Goal: Task Accomplishment & Management: Manage account settings

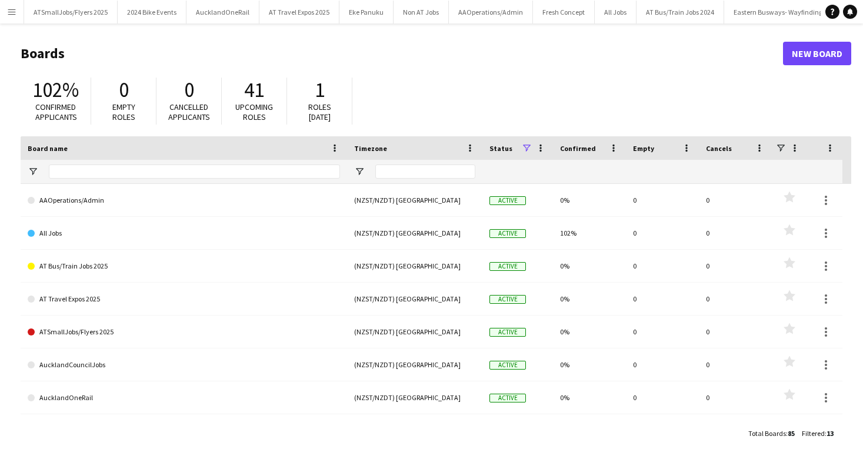
click at [14, 9] on app-icon "Menu" at bounding box center [11, 11] width 9 height 9
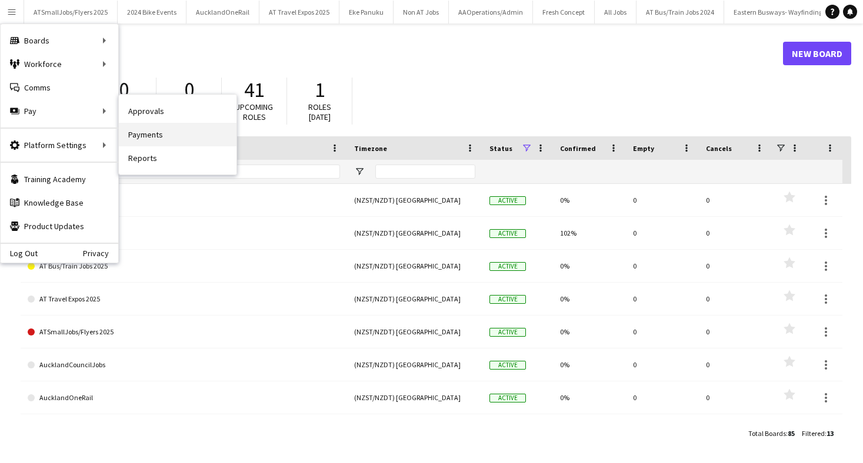
click at [153, 138] on link "Payments" at bounding box center [178, 135] width 118 height 24
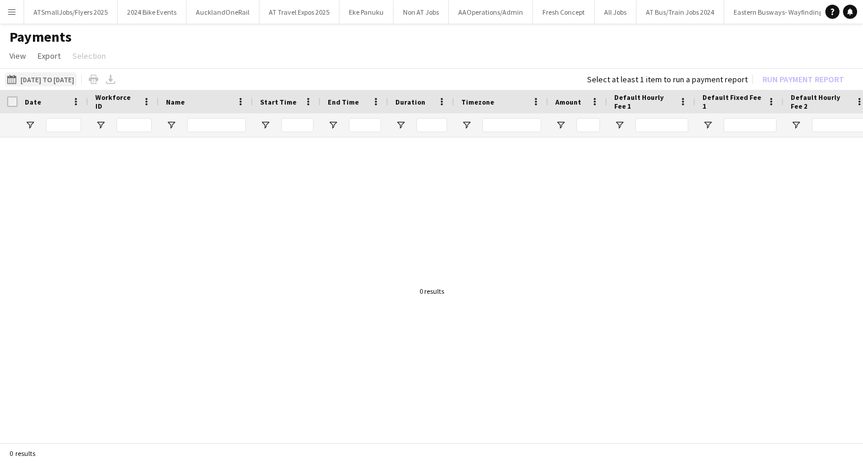
click at [63, 78] on button "[DATE] to [DATE] [DATE] to [DATE]" at bounding box center [41, 79] width 72 height 14
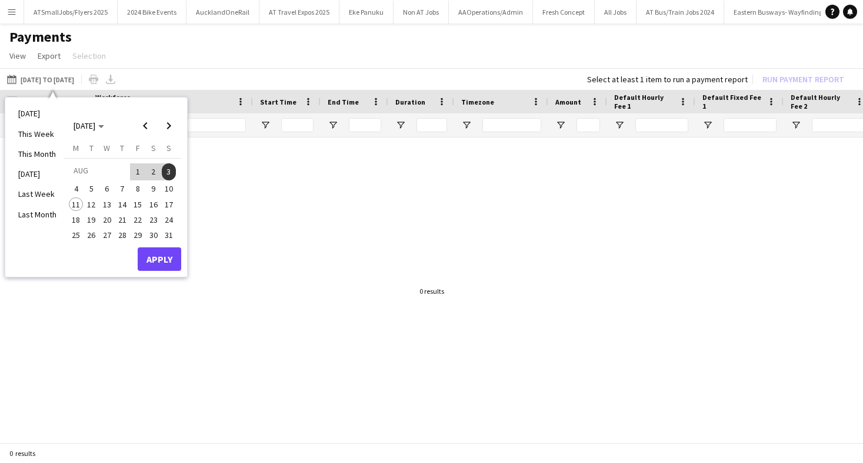
click at [75, 187] on span "4" at bounding box center [76, 189] width 14 height 14
click at [171, 190] on span "10" at bounding box center [169, 189] width 14 height 14
click at [164, 259] on button "Apply" at bounding box center [160, 260] width 44 height 24
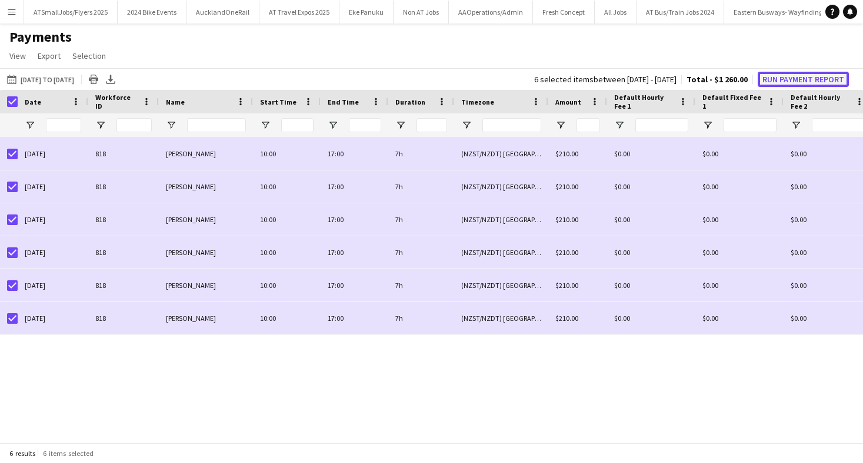
click at [801, 77] on button "Run Payment Report" at bounding box center [802, 79] width 91 height 15
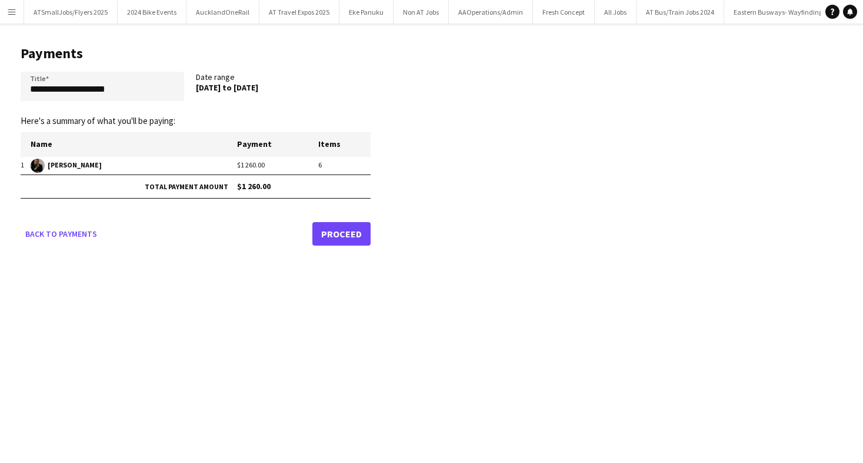
click at [347, 235] on link "Proceed" at bounding box center [341, 234] width 58 height 24
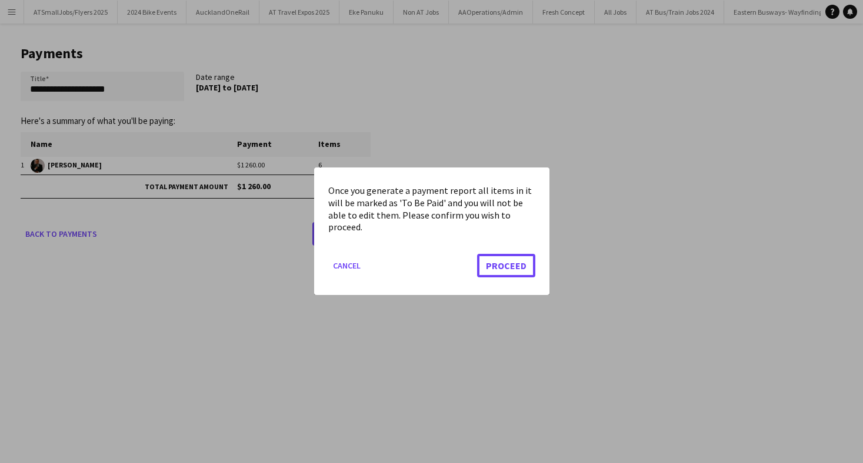
click at [513, 266] on button "Proceed" at bounding box center [506, 267] width 58 height 24
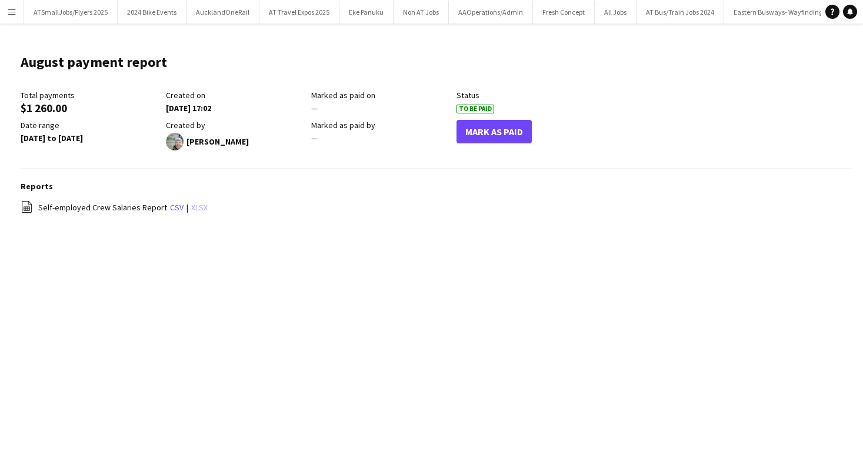
click at [194, 205] on link "xlsx" at bounding box center [199, 207] width 16 height 11
click at [12, 12] on app-icon "Menu" at bounding box center [11, 11] width 9 height 9
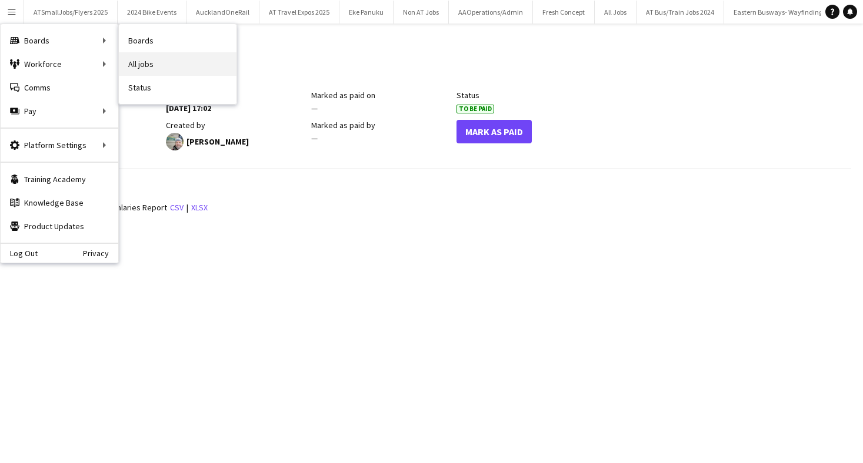
click at [142, 63] on link "All jobs" at bounding box center [178, 64] width 118 height 24
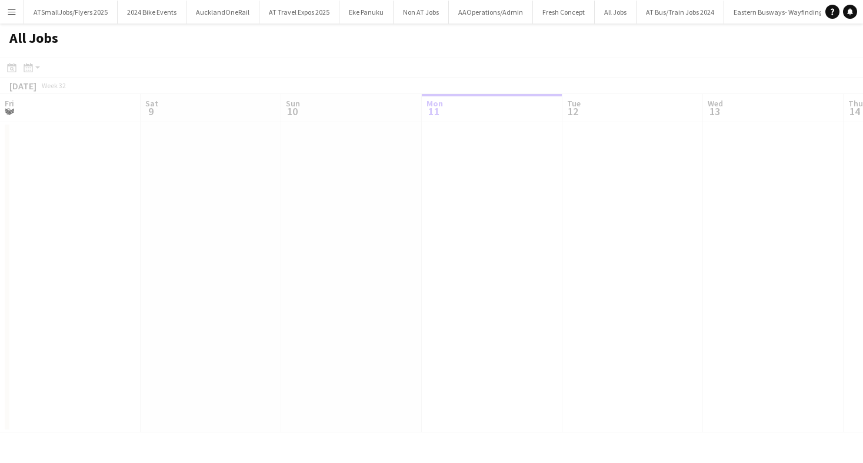
scroll to position [0, 281]
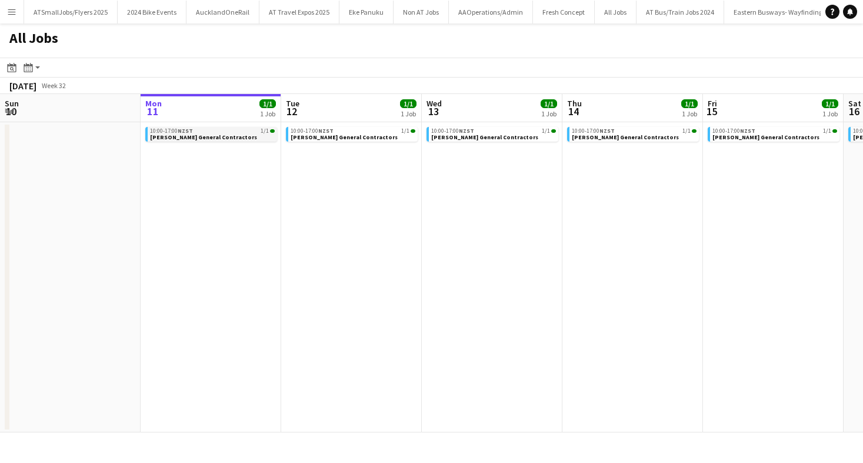
click at [230, 132] on div "10:00-17:00 NZST 1/1" at bounding box center [212, 131] width 125 height 6
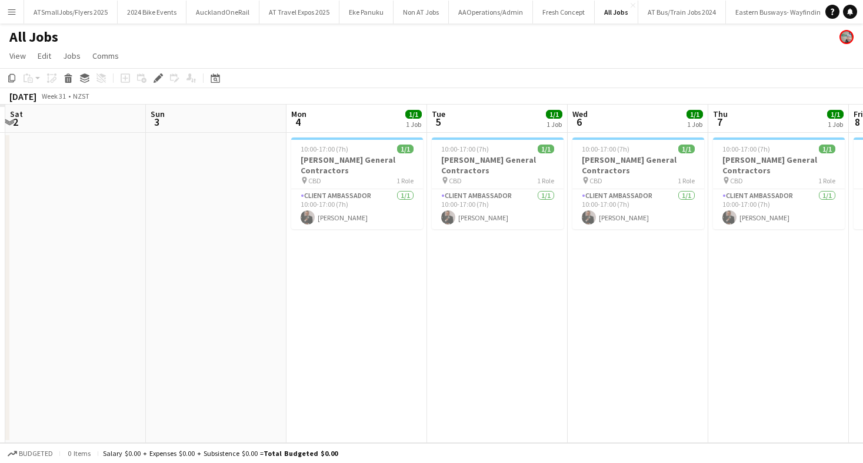
scroll to position [0, 242]
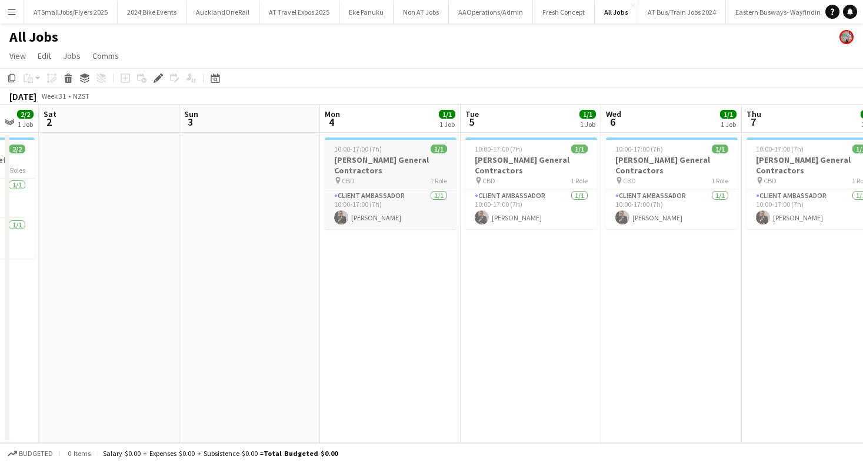
click at [395, 176] on div "pin CBD 1 Role" at bounding box center [391, 180] width 132 height 9
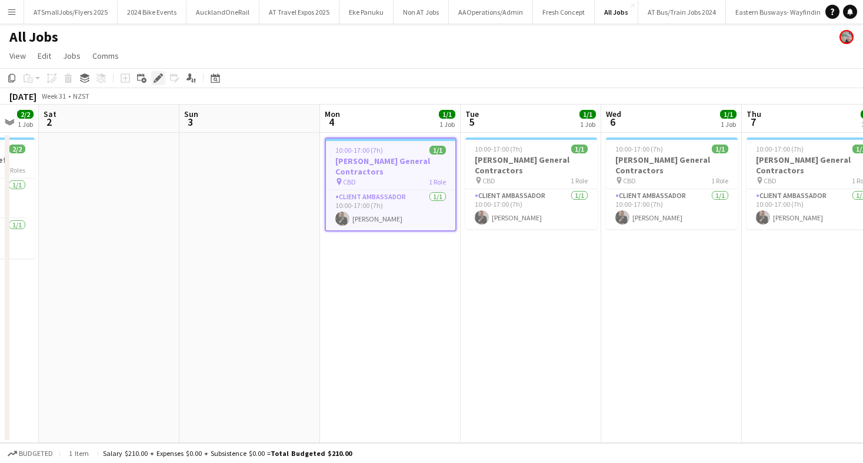
click at [159, 77] on icon at bounding box center [158, 78] width 6 height 6
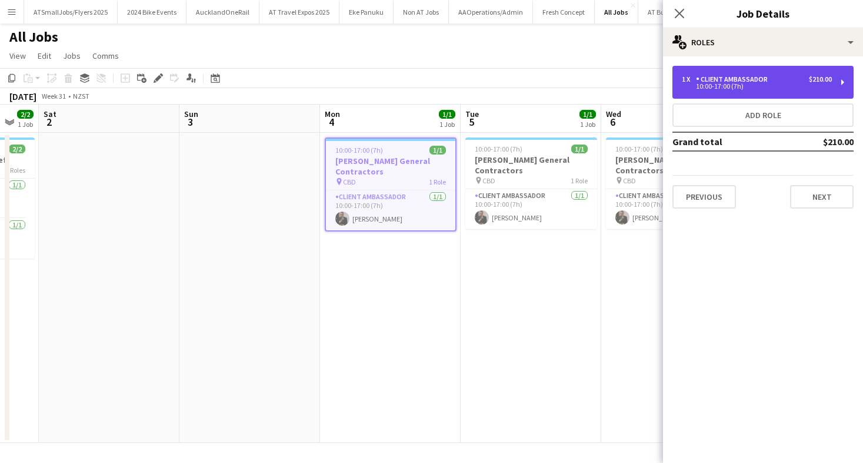
click at [815, 88] on div "10:00-17:00 (7h)" at bounding box center [756, 86] width 150 height 6
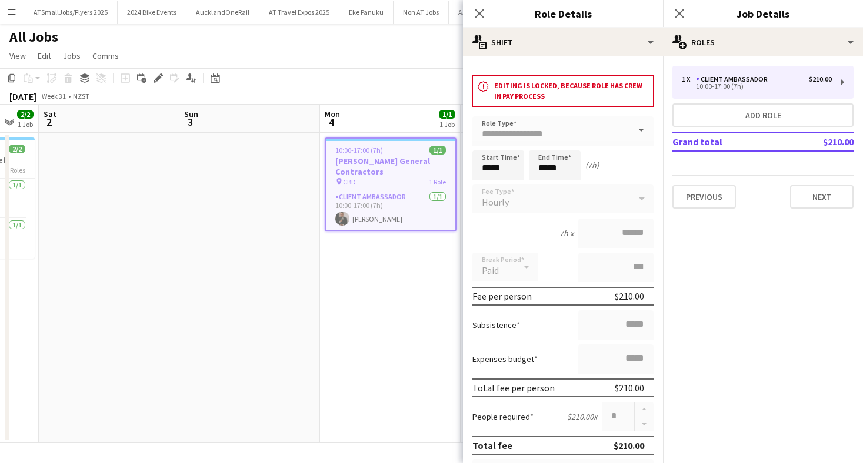
drag, startPoint x: 479, startPoint y: 12, endPoint x: 526, endPoint y: 14, distance: 47.7
click at [479, 12] on icon "Close pop-in" at bounding box center [478, 13] width 9 height 9
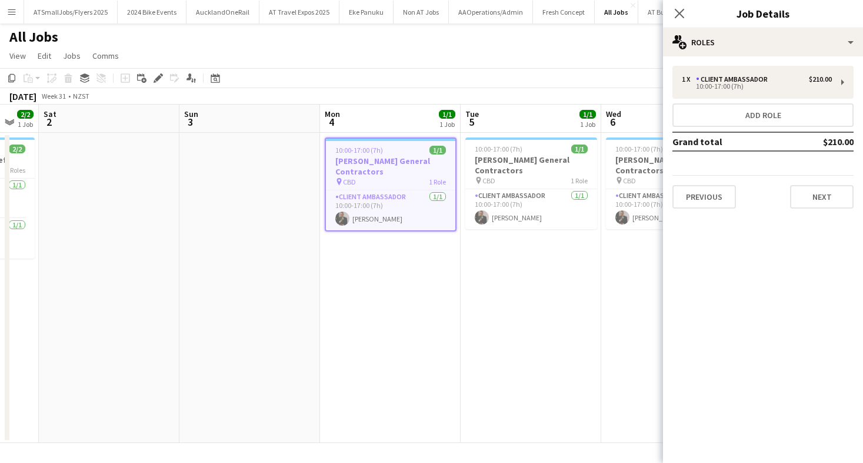
drag, startPoint x: 681, startPoint y: 13, endPoint x: 539, endPoint y: 32, distance: 143.0
click at [680, 13] on icon "Close pop-in" at bounding box center [678, 13] width 9 height 9
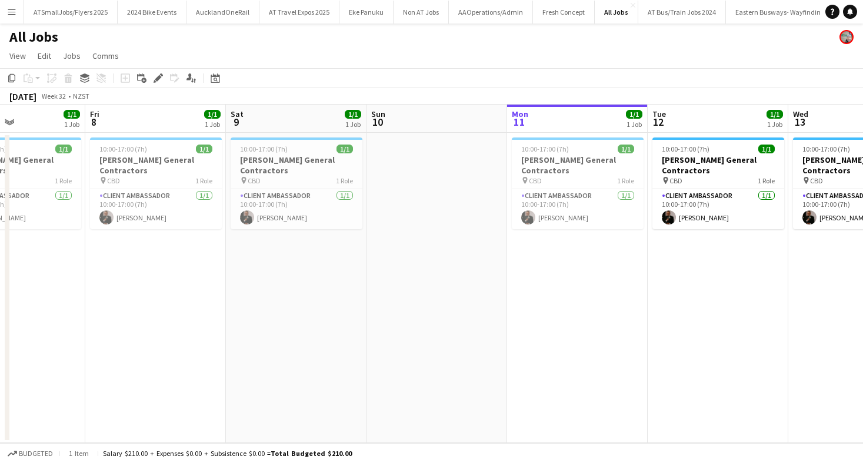
scroll to position [0, 510]
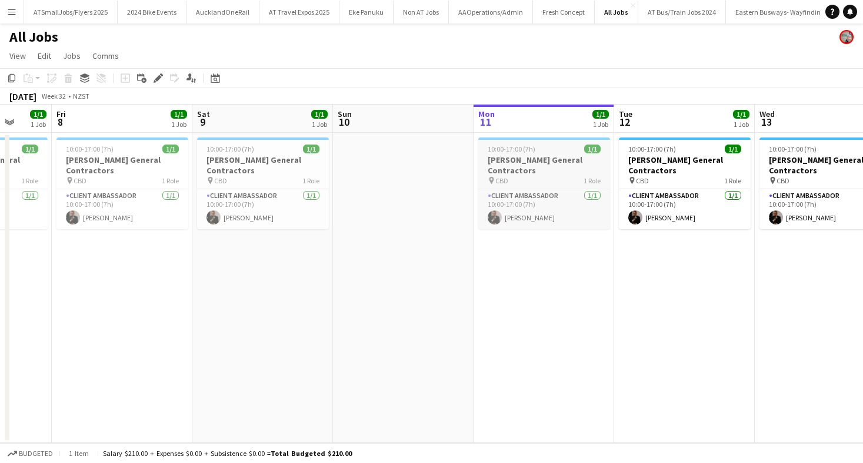
click at [540, 158] on h3 "[PERSON_NAME] General Contractors" at bounding box center [544, 165] width 132 height 21
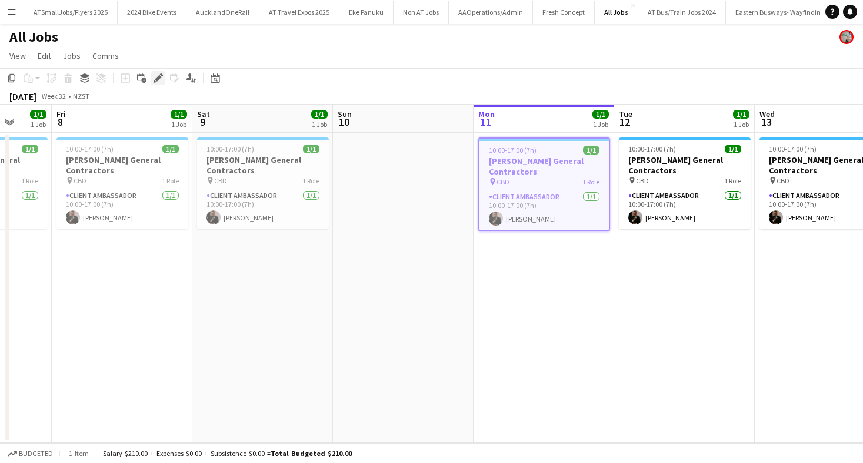
click at [156, 76] on icon "Edit" at bounding box center [157, 77] width 9 height 9
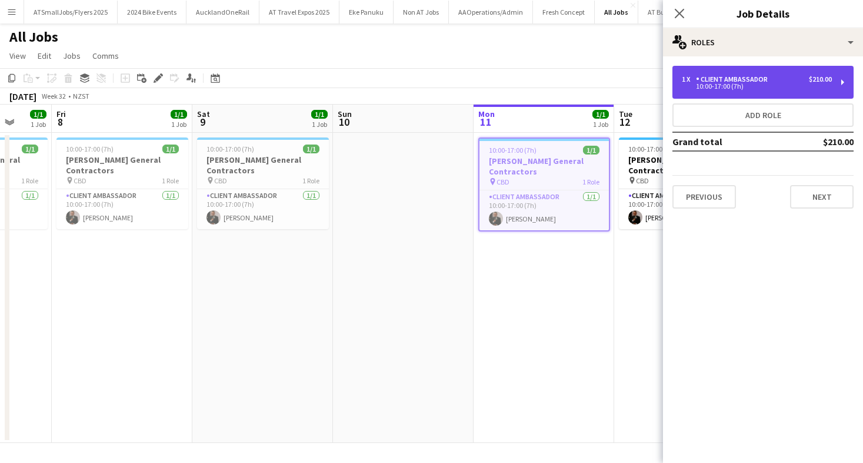
click at [789, 79] on div "1 x Client Ambassador $210.00" at bounding box center [756, 79] width 150 height 8
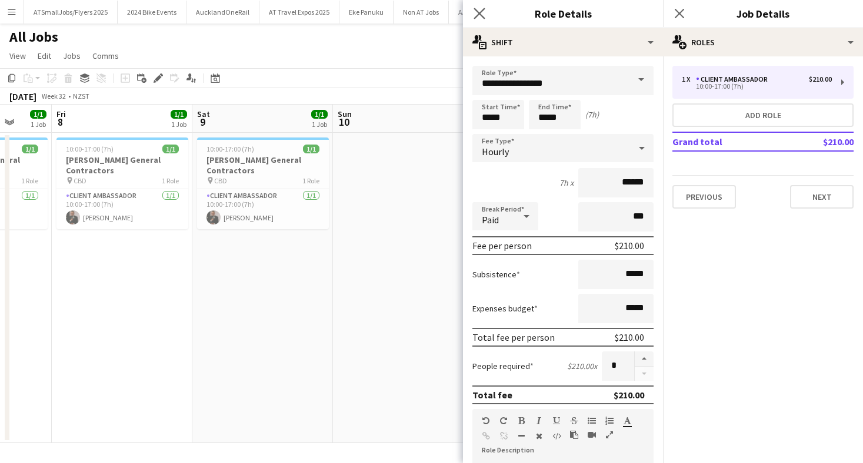
drag, startPoint x: 479, startPoint y: 11, endPoint x: 563, endPoint y: 9, distance: 84.7
click at [479, 11] on icon "Close pop-in" at bounding box center [478, 13] width 11 height 11
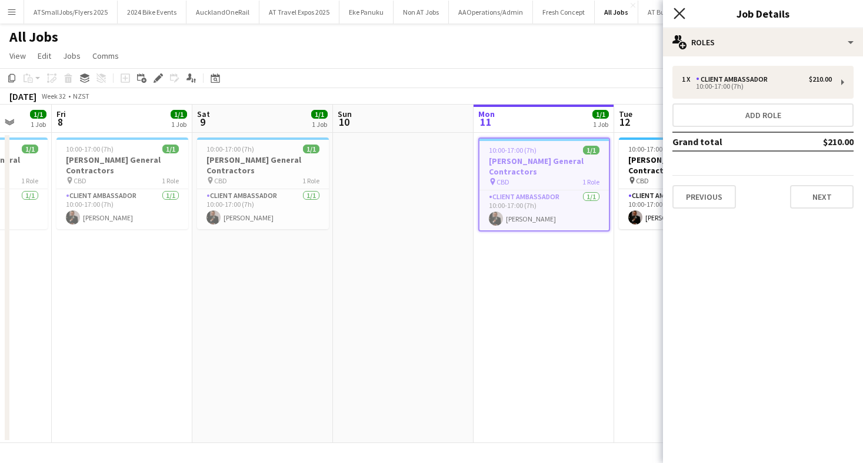
click at [680, 13] on icon at bounding box center [678, 13] width 11 height 11
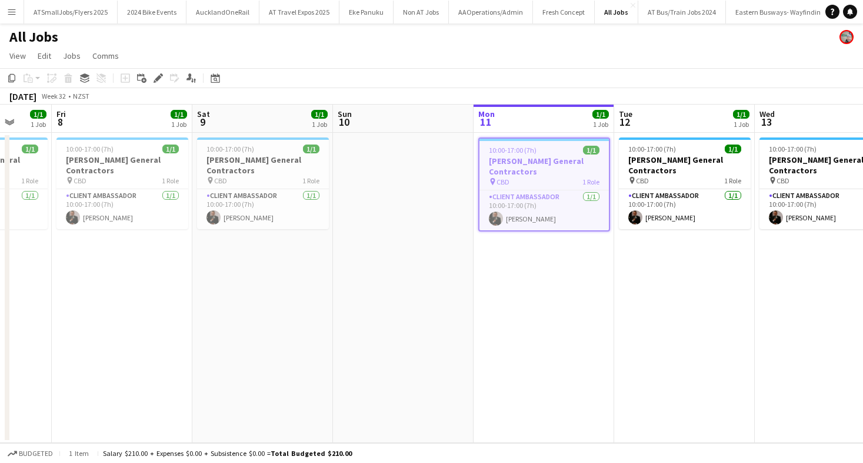
click at [485, 57] on app-page-menu "View Day view expanded Day view collapsed Month view Date picker Jump to today …" at bounding box center [431, 57] width 863 height 22
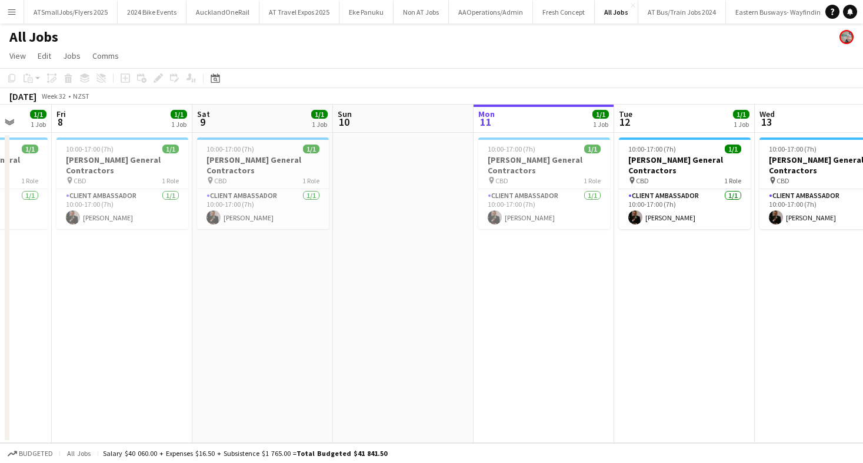
click at [495, 65] on app-page-menu "View Day view expanded Day view collapsed Month view Date picker Jump to today …" at bounding box center [431, 57] width 863 height 22
